Goal: Download file/media

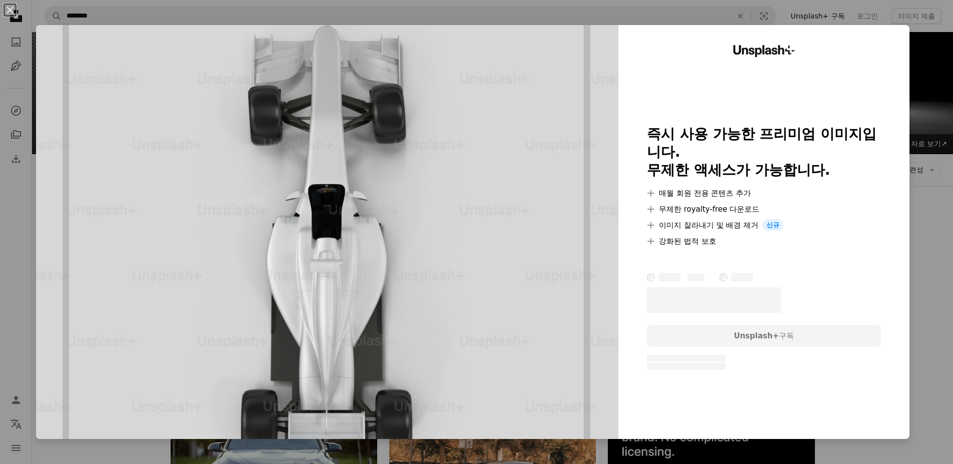
scroll to position [4197, 0]
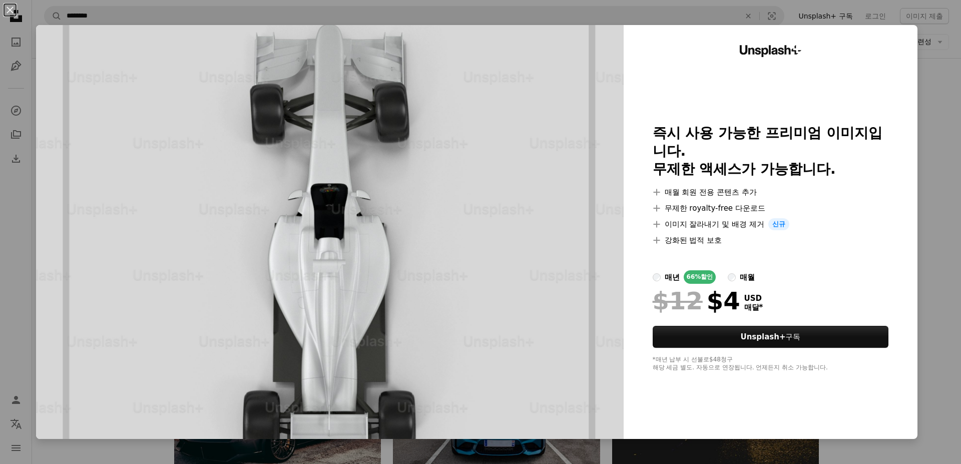
click at [930, 158] on div "An X shape Unsplash+ 즉시 사용 가능한 프리미엄 이미지입니다. 무제한 액세스가 가능합니다. A plus sign 매월 회원 전…" at bounding box center [480, 232] width 961 height 464
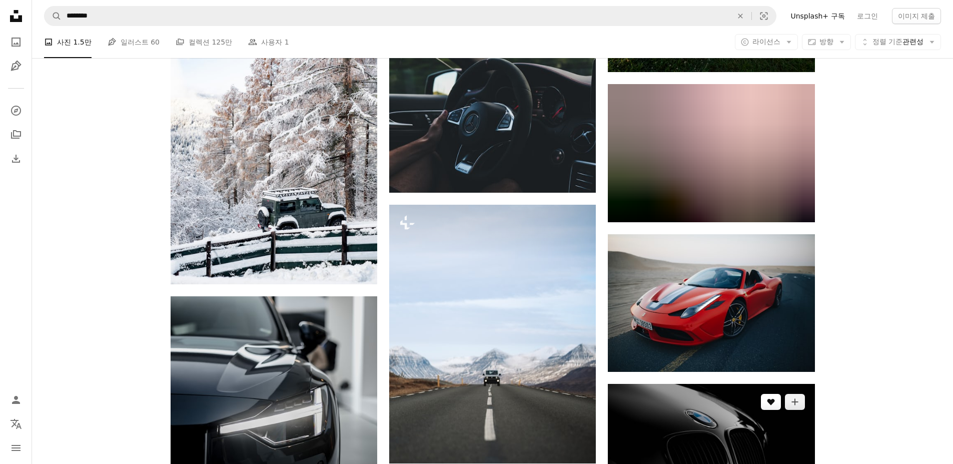
scroll to position [8801, 0]
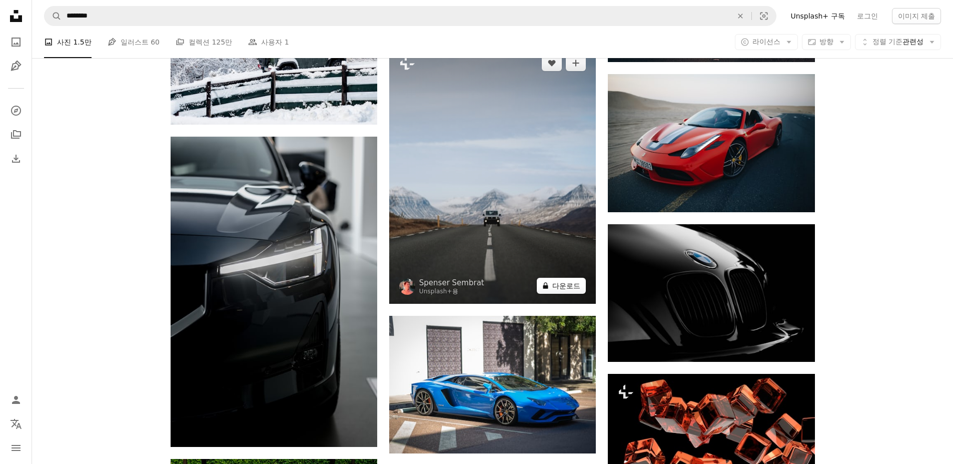
click at [558, 290] on button "A lock 다운로드" at bounding box center [561, 286] width 49 height 16
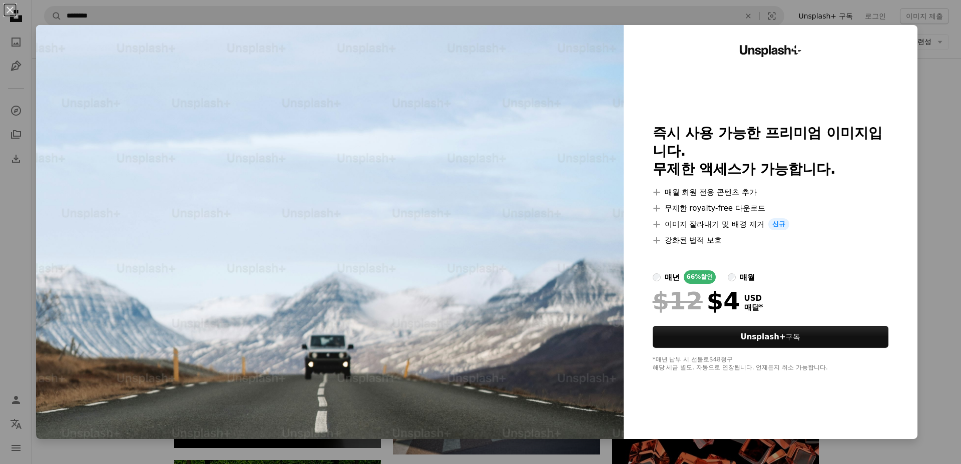
click at [920, 110] on div "An X shape Unsplash+ 즉시 사용 가능한 프리미엄 이미지입니다. 무제한 액세스가 가능합니다. A plus sign 매월 회원 전…" at bounding box center [480, 232] width 961 height 464
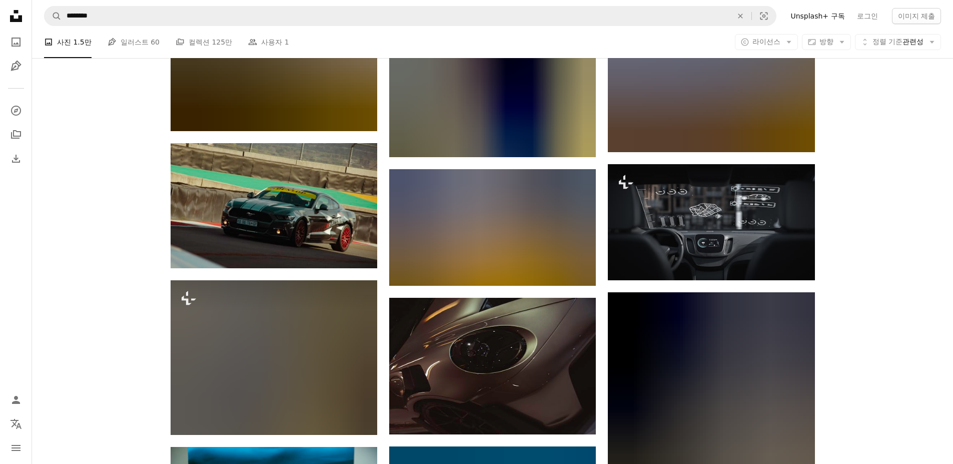
scroll to position [52942, 0]
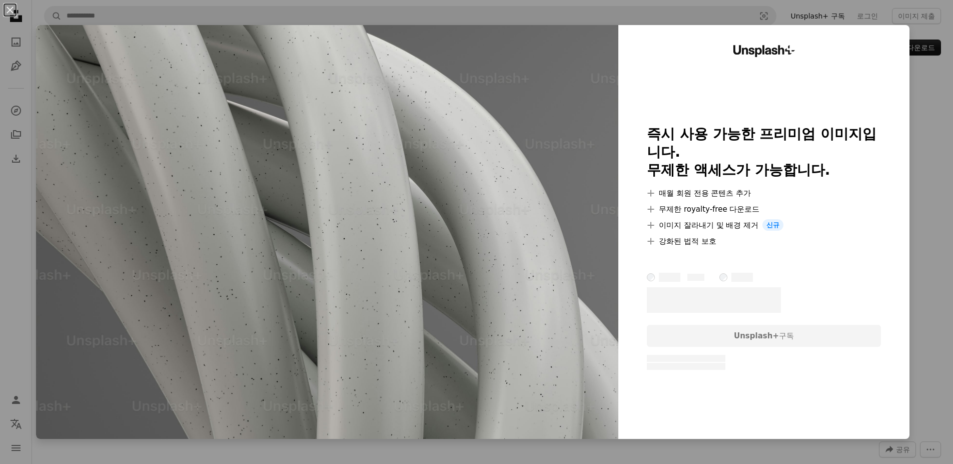
scroll to position [2803, 0]
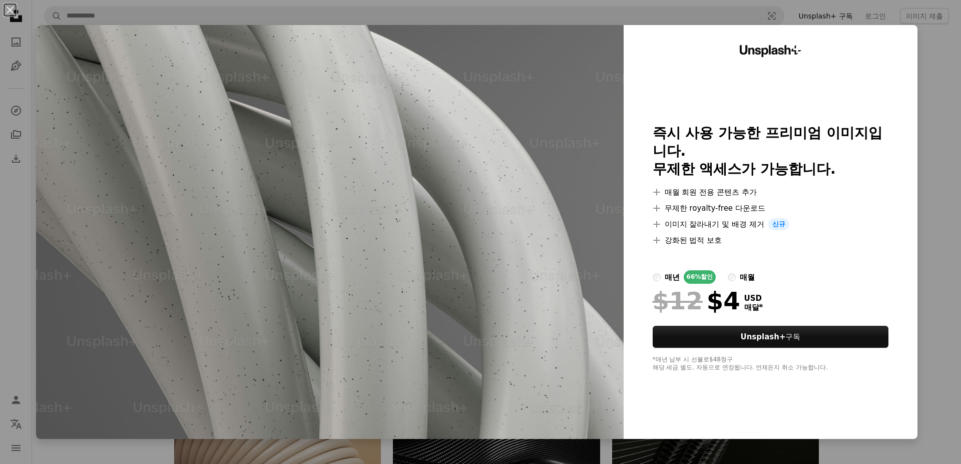
click at [931, 110] on div "An X shape Unsplash+ 즉시 사용 가능한 프리미엄 이미지입니다. 무제한 액세스가 가능합니다. A plus sign 매월 회원 전…" at bounding box center [480, 232] width 961 height 464
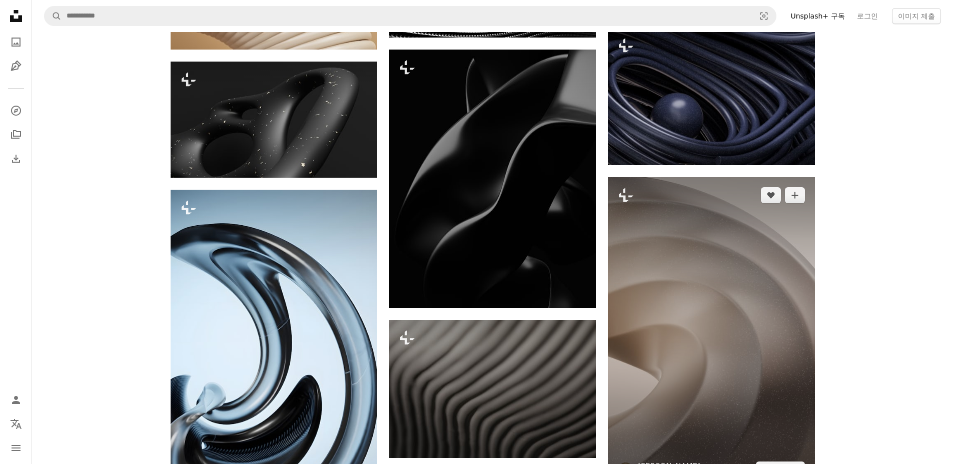
scroll to position [3453, 0]
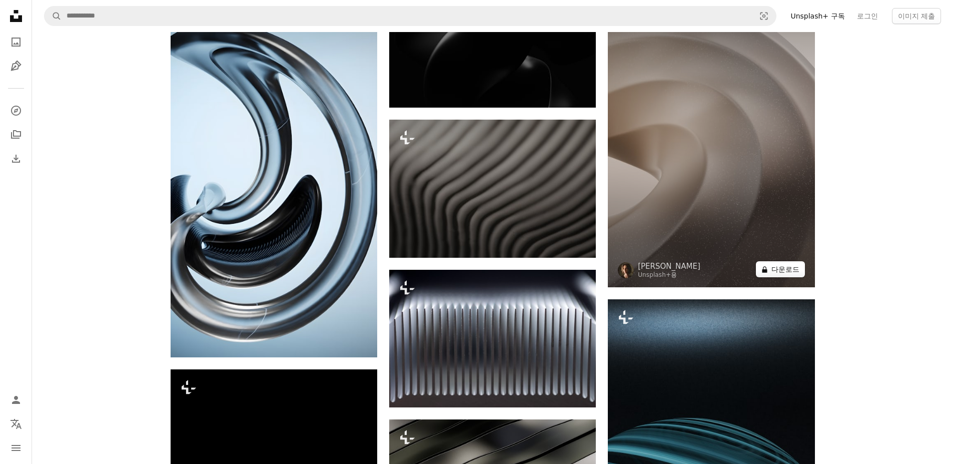
click at [780, 270] on button "A lock 다운로드" at bounding box center [780, 269] width 49 height 16
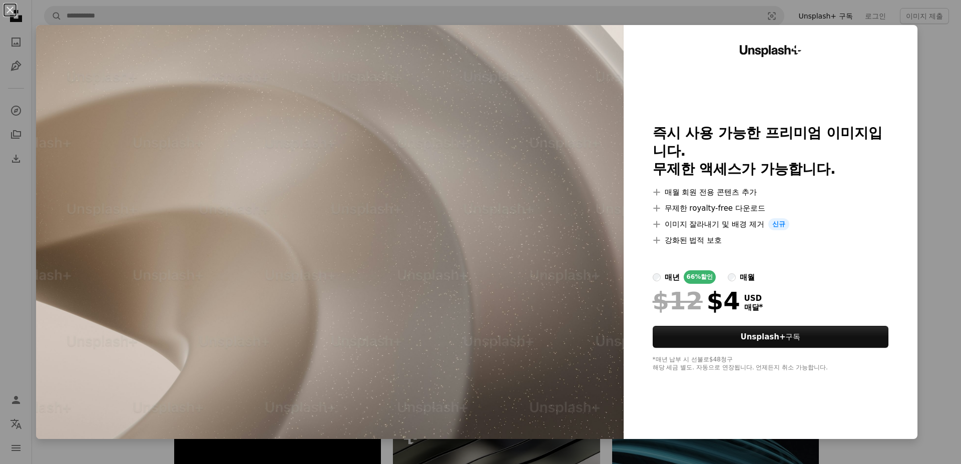
click at [912, 141] on div "An X shape Unsplash+ 즉시 사용 가능한 프리미엄 이미지입니다. 무제한 액세스가 가능합니다. A plus sign 매월 회원 전…" at bounding box center [480, 232] width 961 height 464
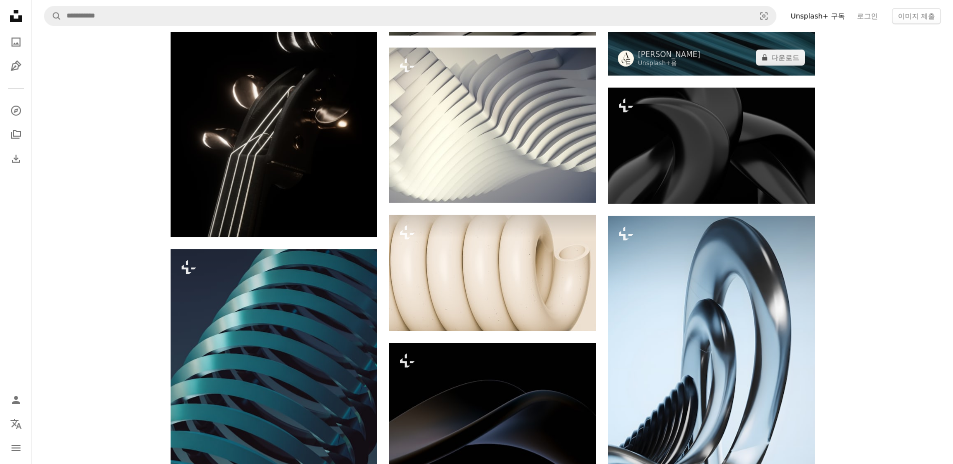
scroll to position [3954, 0]
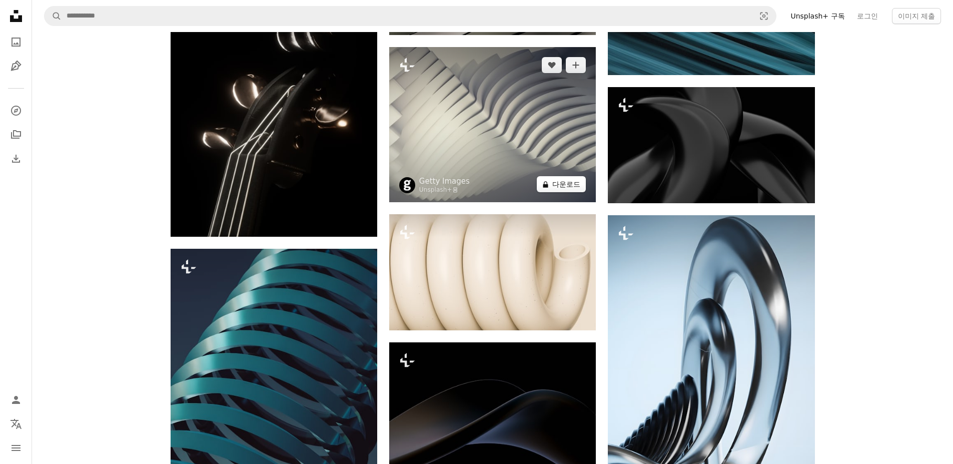
click at [577, 186] on button "A lock 다운로드" at bounding box center [561, 184] width 49 height 16
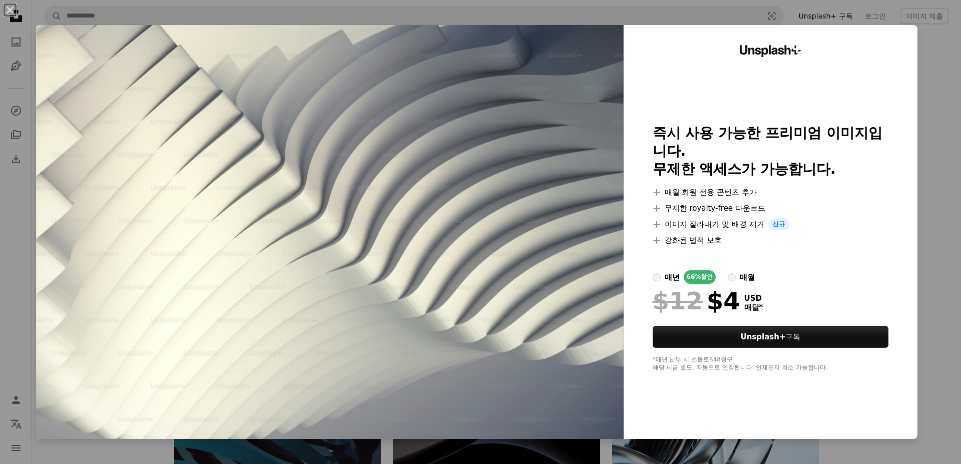
click at [928, 274] on div "An X shape Unsplash+ 즉시 사용 가능한 프리미엄 이미지입니다. 무제한 액세스가 가능합니다. A plus sign 매월 회원 전…" at bounding box center [480, 232] width 961 height 464
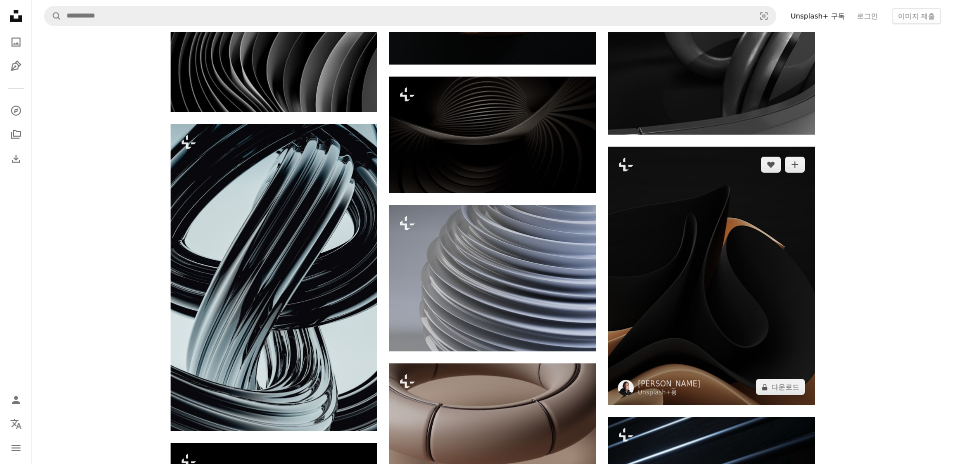
scroll to position [4955, 0]
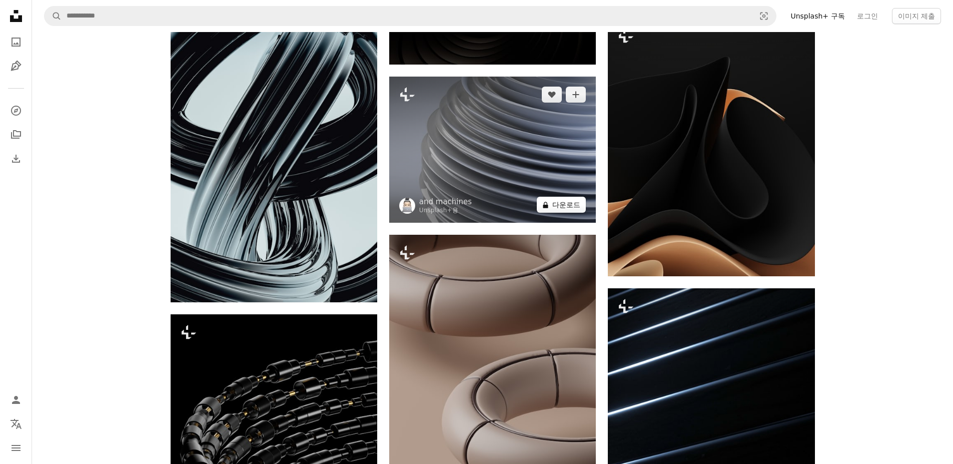
click at [566, 207] on button "A lock 다운로드" at bounding box center [561, 205] width 49 height 16
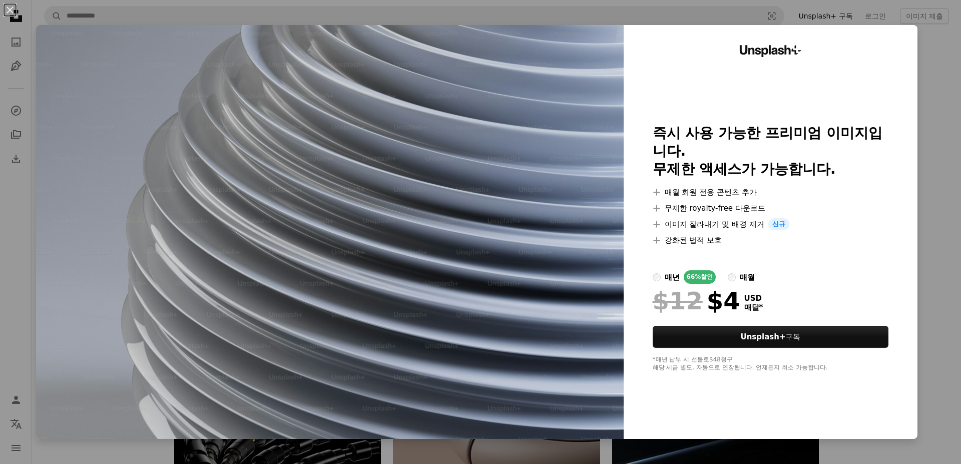
click at [918, 317] on div "An X shape Unsplash+ 즉시 사용 가능한 프리미엄 이미지입니다. 무제한 액세스가 가능합니다. A plus sign 매월 회원 전…" at bounding box center [480, 232] width 961 height 464
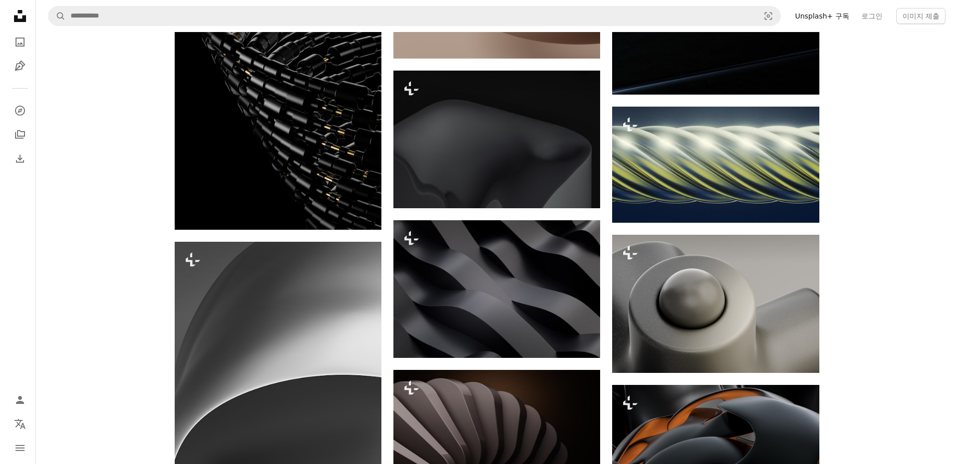
scroll to position [5405, 0]
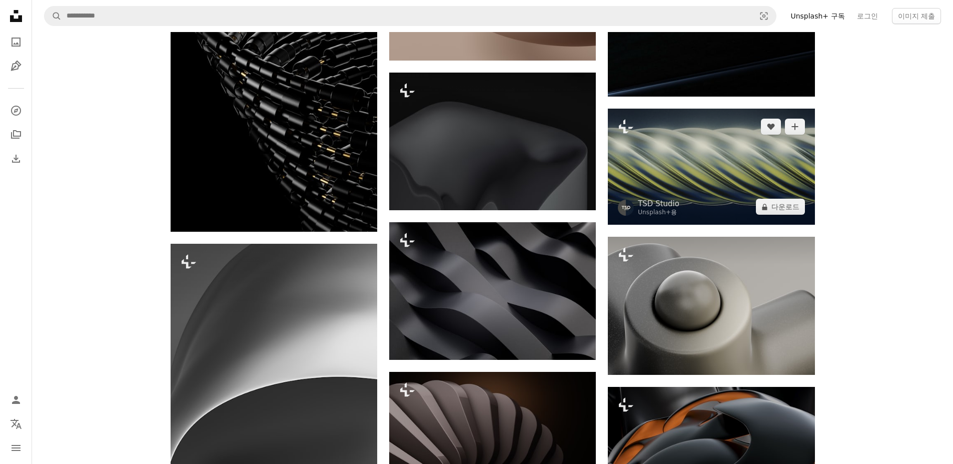
click at [775, 187] on img at bounding box center [711, 167] width 207 height 116
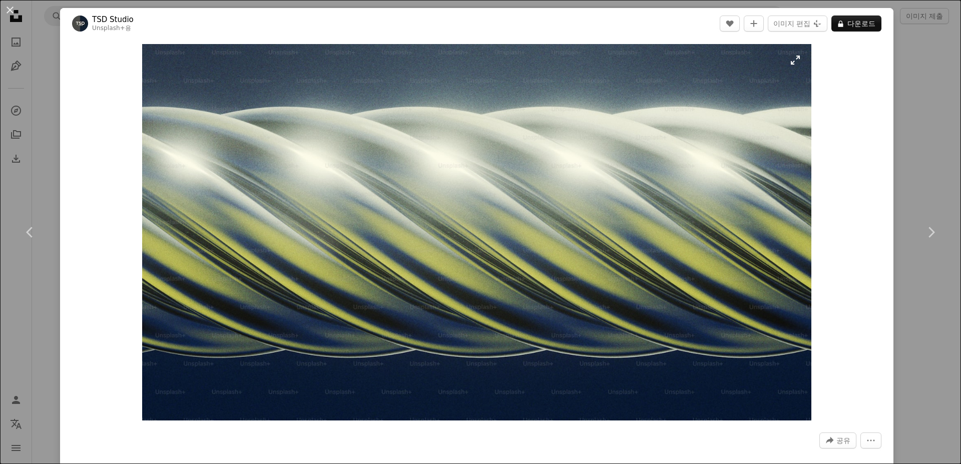
click at [778, 392] on img "이 이미지 확대" at bounding box center [476, 232] width 669 height 376
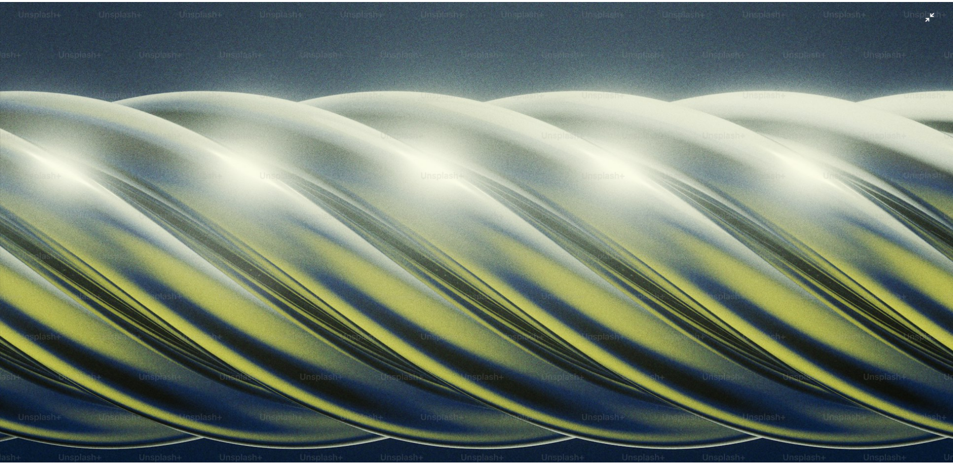
scroll to position [34, 0]
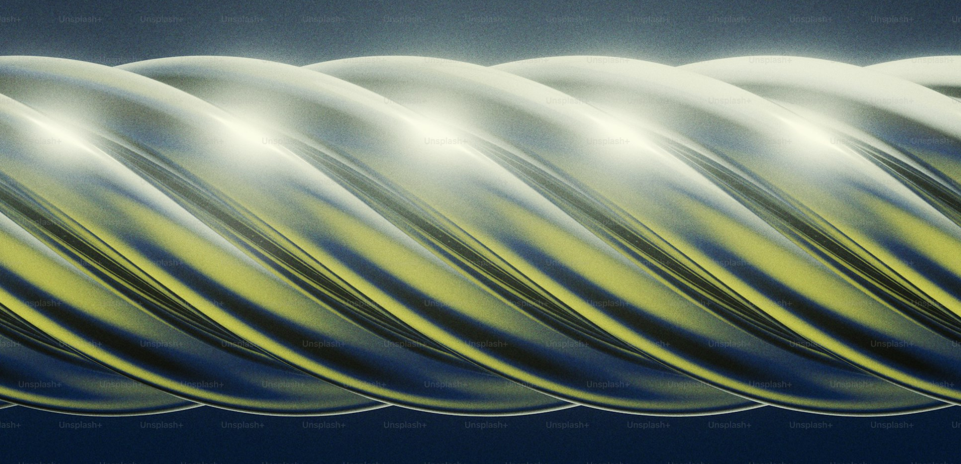
click at [783, 404] on img "이 이미지 축소" at bounding box center [480, 235] width 962 height 541
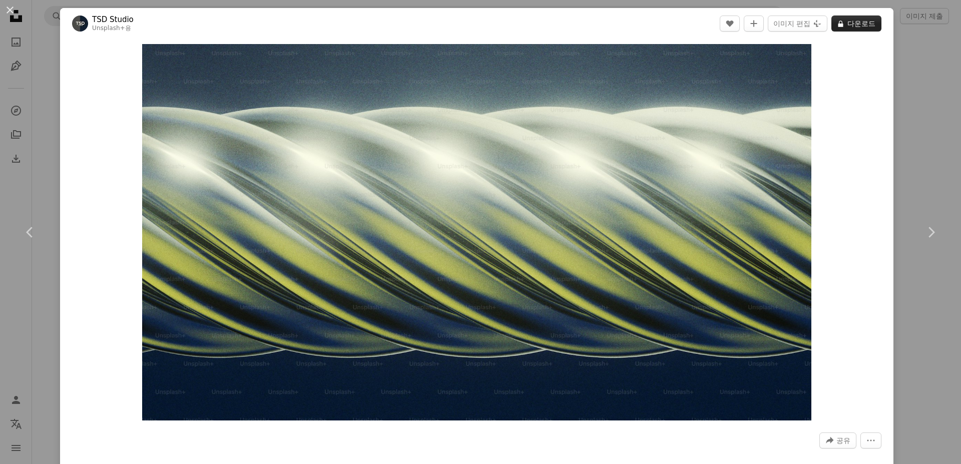
click at [850, 28] on button "A lock 다운로드" at bounding box center [856, 24] width 50 height 16
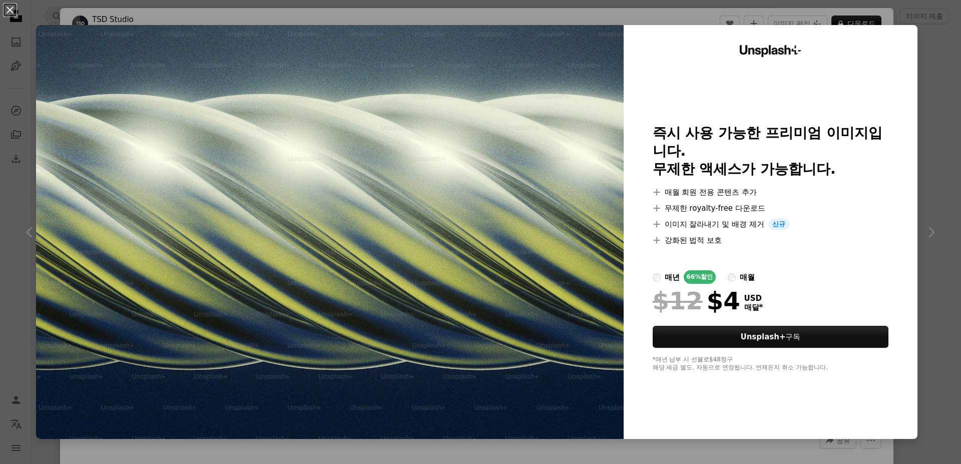
click at [918, 92] on div "An X shape Unsplash+ 즉시 사용 가능한 프리미엄 이미지입니다. 무제한 액세스가 가능합니다. A plus sign 매월 회원 전…" at bounding box center [480, 232] width 961 height 464
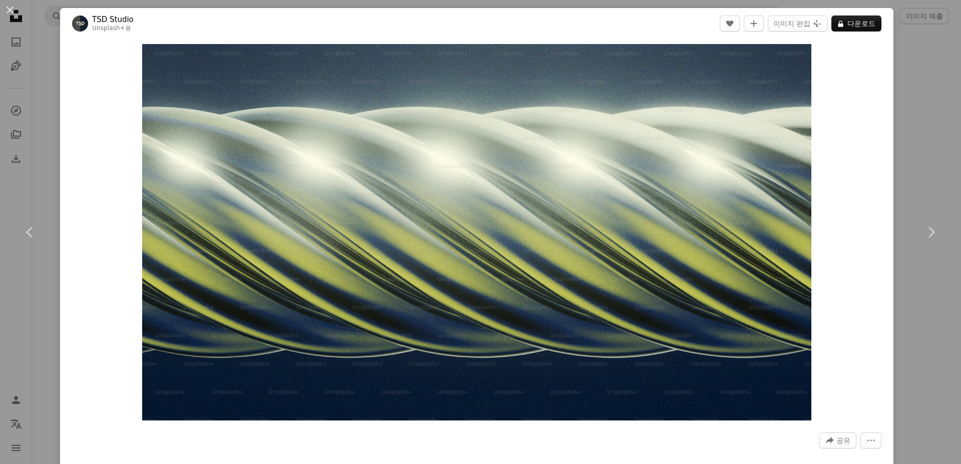
click at [906, 48] on div "An X shape Chevron left Chevron right TSD Studio Unsplash+ 용 A heart A plus sig…" at bounding box center [480, 232] width 961 height 464
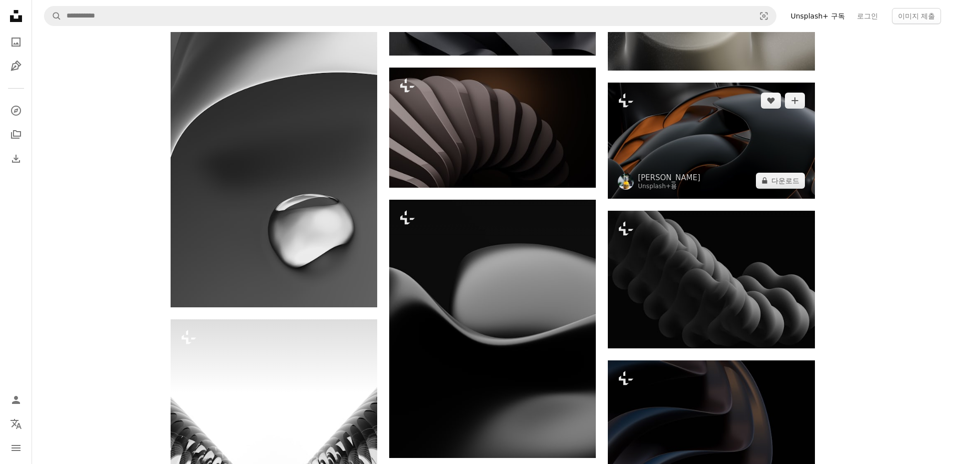
scroll to position [5605, 0]
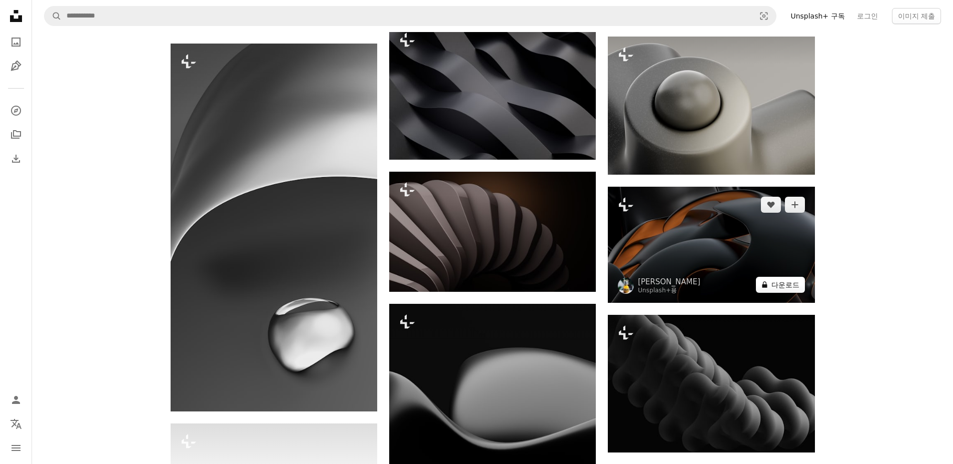
click at [802, 289] on button "A lock 다운로드" at bounding box center [780, 285] width 49 height 16
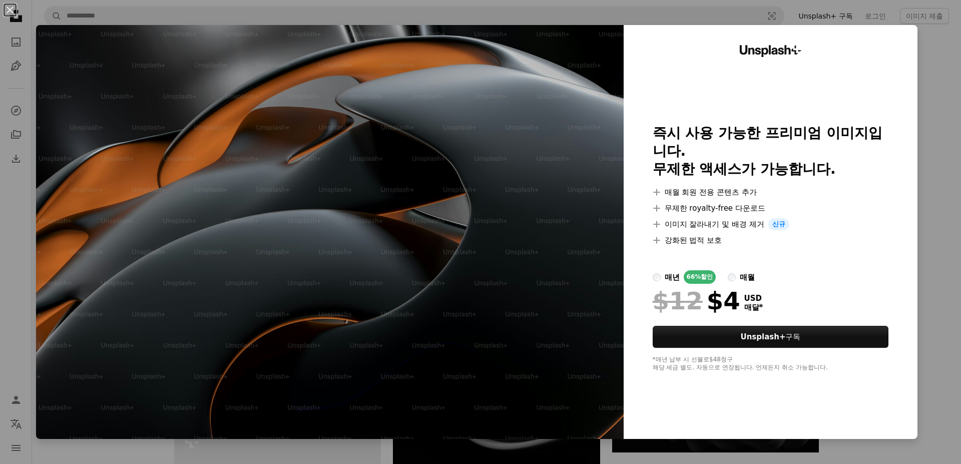
click at [921, 253] on div "An X shape Unsplash+ 즉시 사용 가능한 프리미엄 이미지입니다. 무제한 액세스가 가능합니다. A plus sign 매월 회원 전…" at bounding box center [480, 232] width 961 height 464
